Goal: Find specific page/section: Find specific page/section

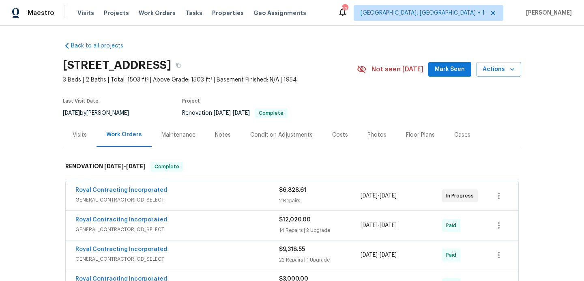
click at [371, 136] on div "Photos" at bounding box center [376, 135] width 19 height 8
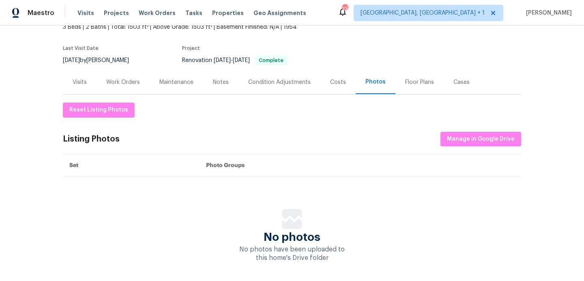
scroll to position [82, 0]
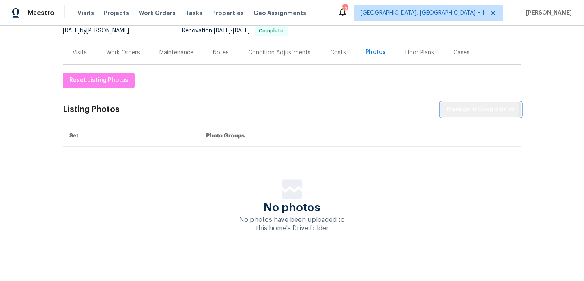
click at [461, 109] on span "Manage in Google Drive" at bounding box center [481, 110] width 68 height 10
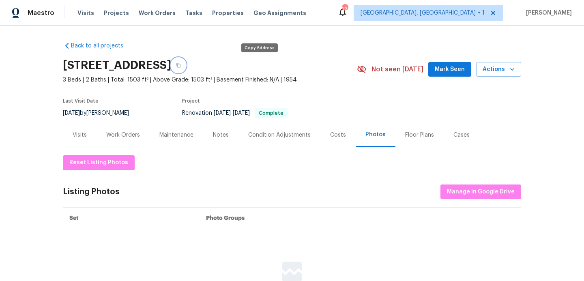
click at [186, 61] on button "button" at bounding box center [178, 65] width 15 height 15
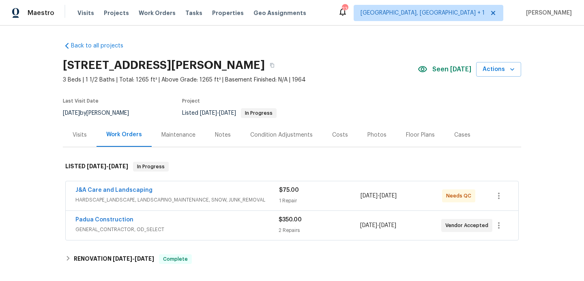
click at [373, 134] on div "Photos" at bounding box center [376, 135] width 19 height 8
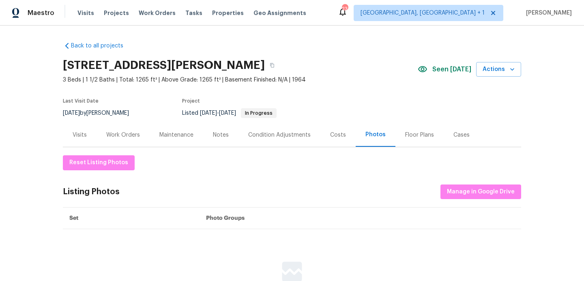
scroll to position [82, 0]
